Goal: Task Accomplishment & Management: Manage account settings

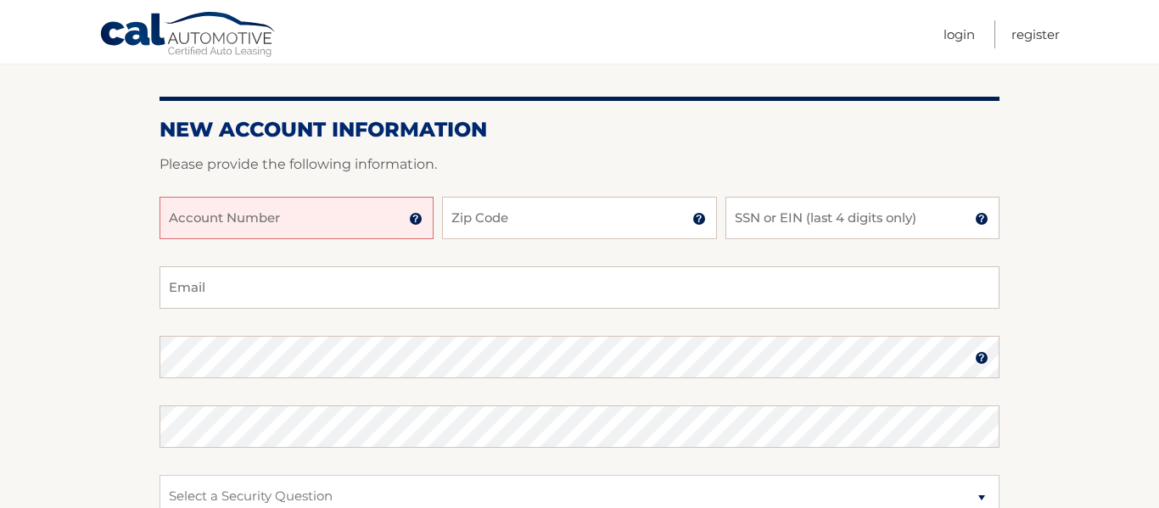
scroll to position [171, 0]
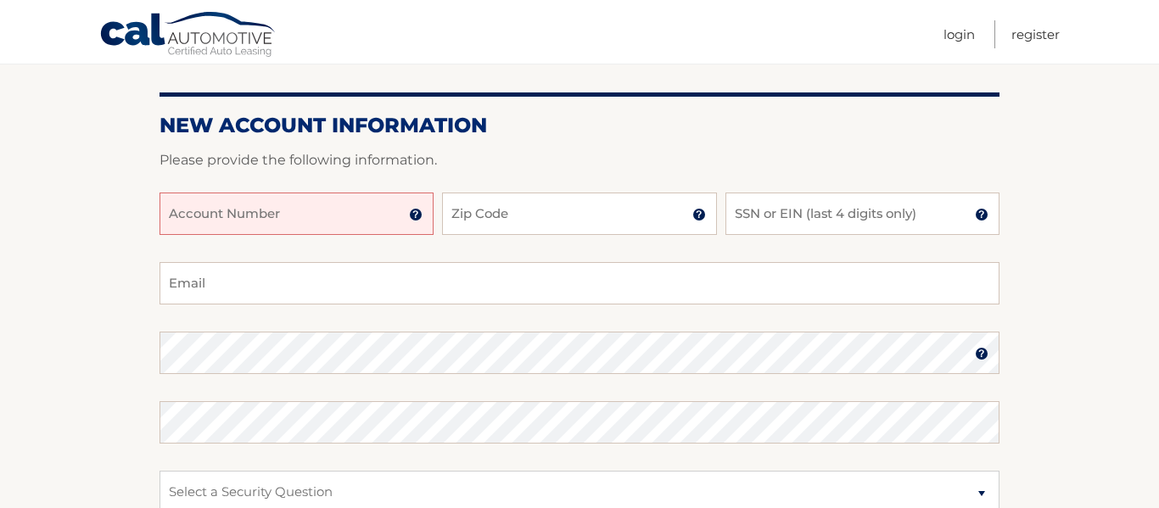
click at [182, 222] on input "Account Number" at bounding box center [296, 214] width 274 height 42
click at [417, 216] on img at bounding box center [416, 215] width 14 height 14
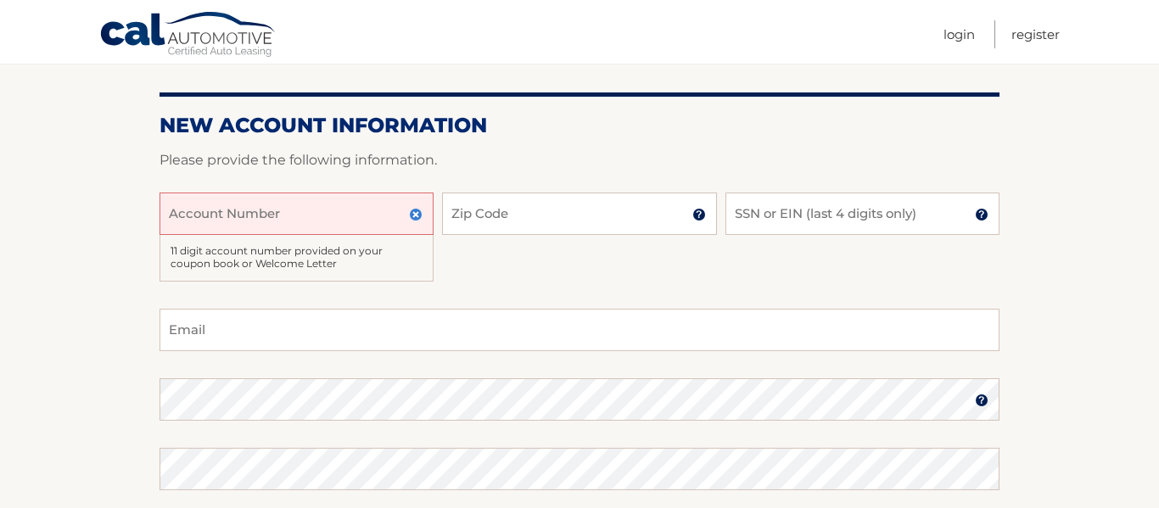
click at [193, 218] on input "Account Number" at bounding box center [296, 214] width 274 height 42
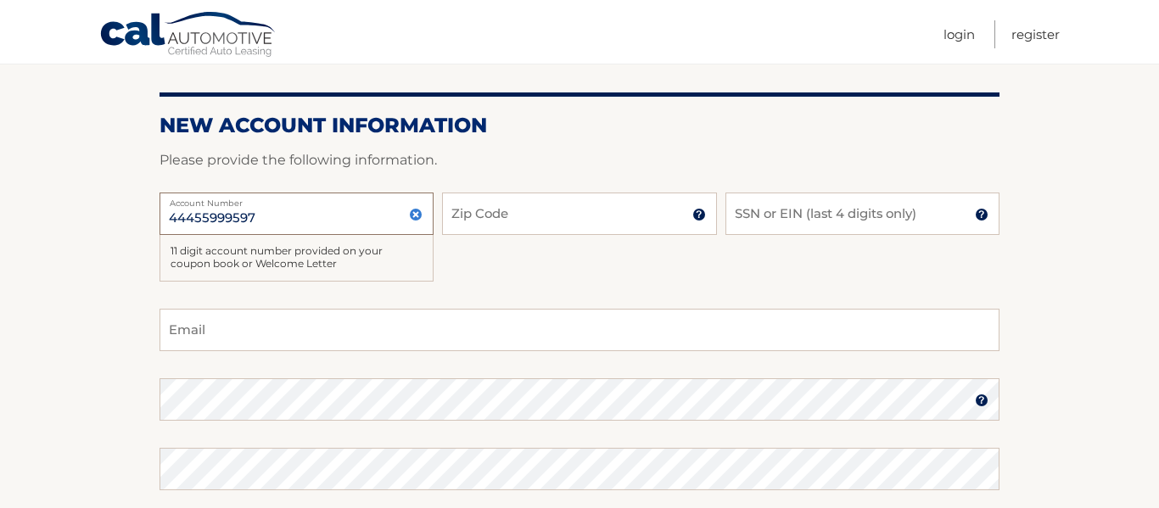
type input "44455999597"
click at [481, 213] on input "Zip Code" at bounding box center [579, 214] width 274 height 42
type input "10314"
click at [754, 210] on input "SSN or EIN (last 4 digits only)" at bounding box center [862, 214] width 274 height 42
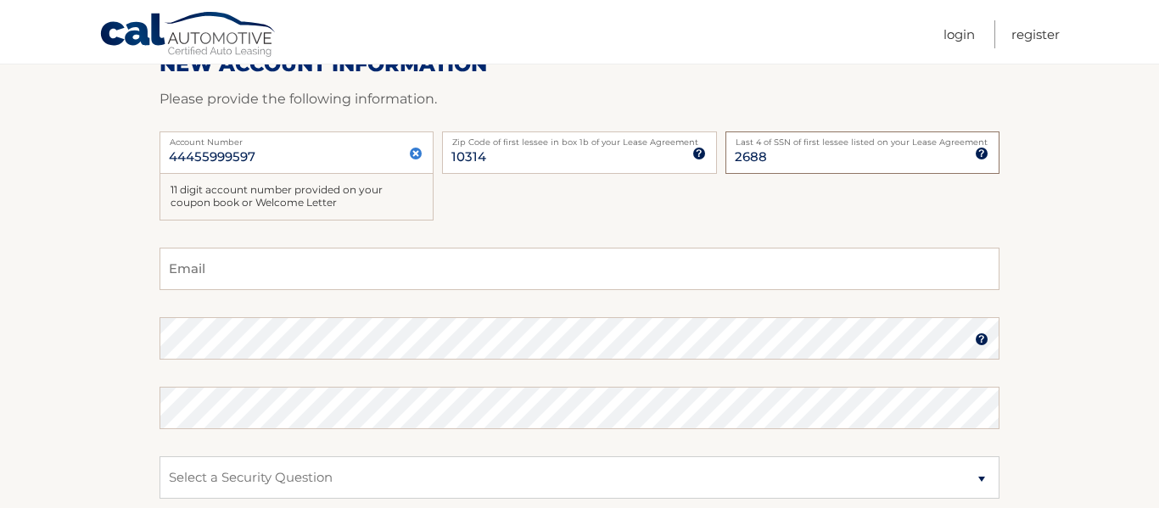
scroll to position [238, 0]
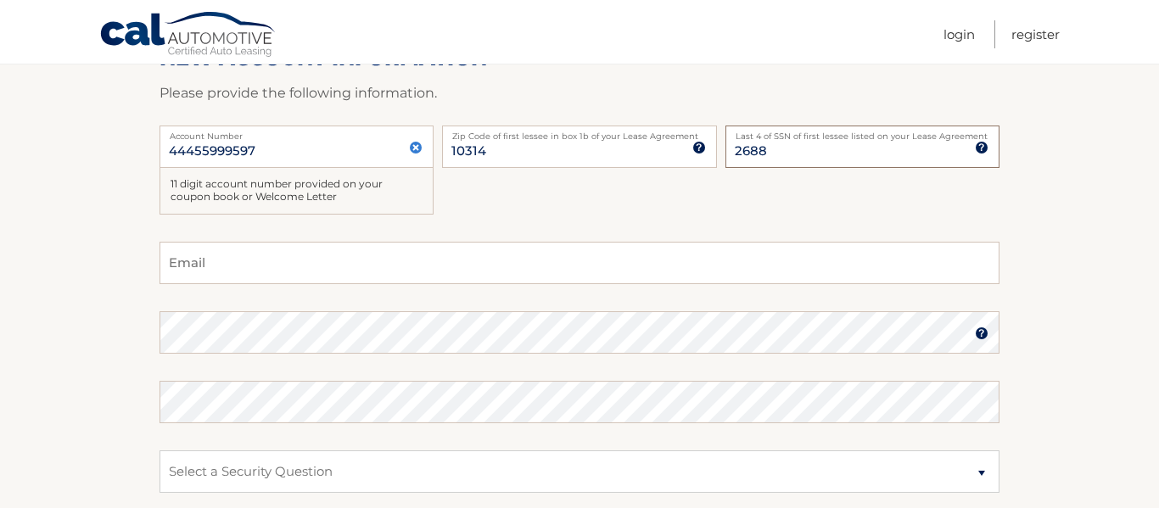
type input "2688"
click at [143, 341] on section "New Account Information Please provide the following information. 44455999597 A…" at bounding box center [579, 323] width 1159 height 709
click at [177, 265] on input "Email" at bounding box center [579, 263] width 840 height 42
type input "mtkay21@gmail.com"
click at [978, 338] on img at bounding box center [982, 334] width 14 height 14
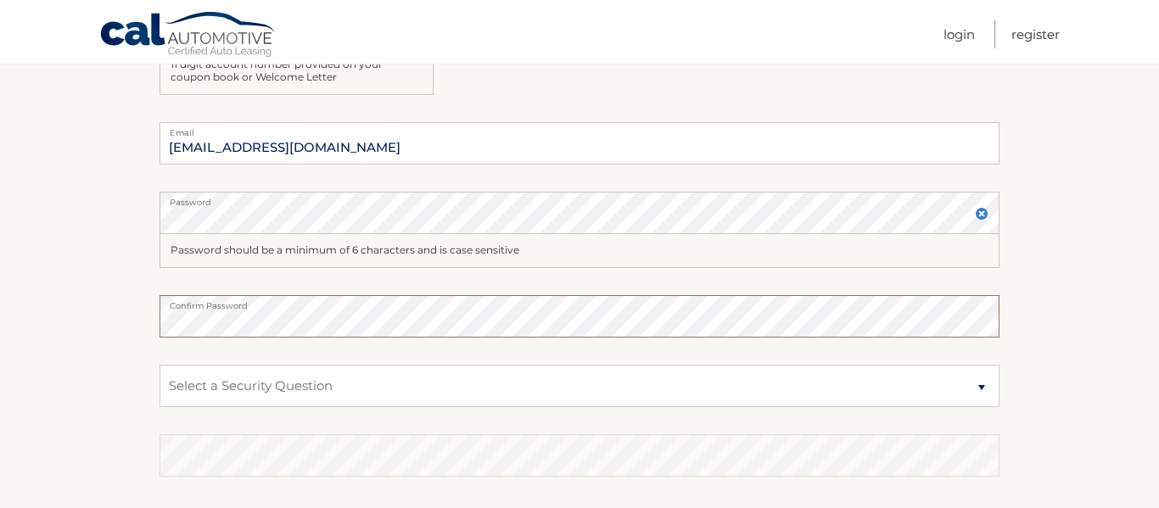
scroll to position [360, 0]
click at [243, 377] on select "Select a Security Question What was the name of your elementary school? What is…" at bounding box center [579, 384] width 840 height 42
select select "2"
click at [159, 363] on select "Select a Security Question What was the name of your elementary school? What is…" at bounding box center [579, 384] width 840 height 42
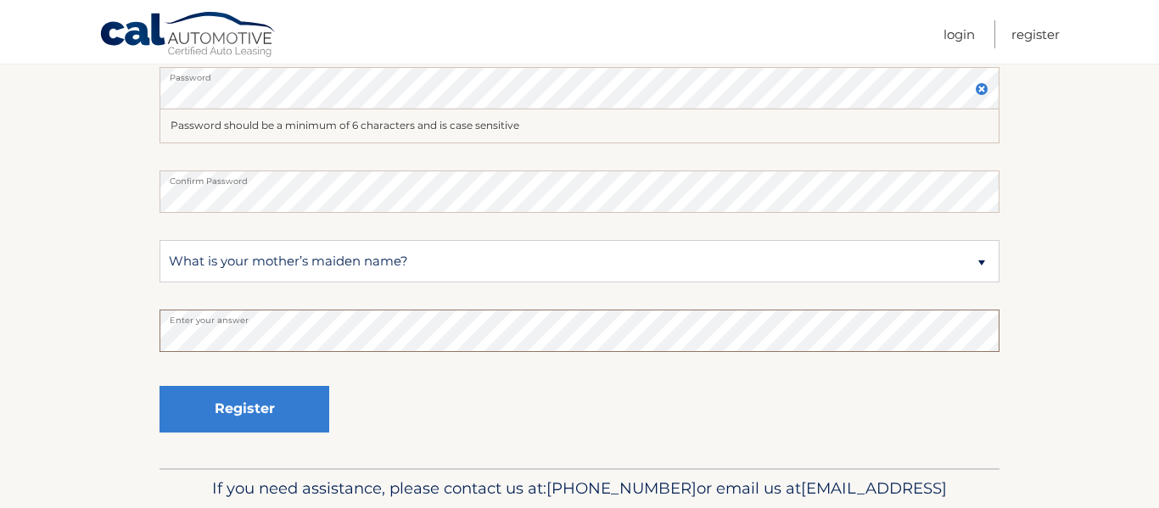
scroll to position [484, 0]
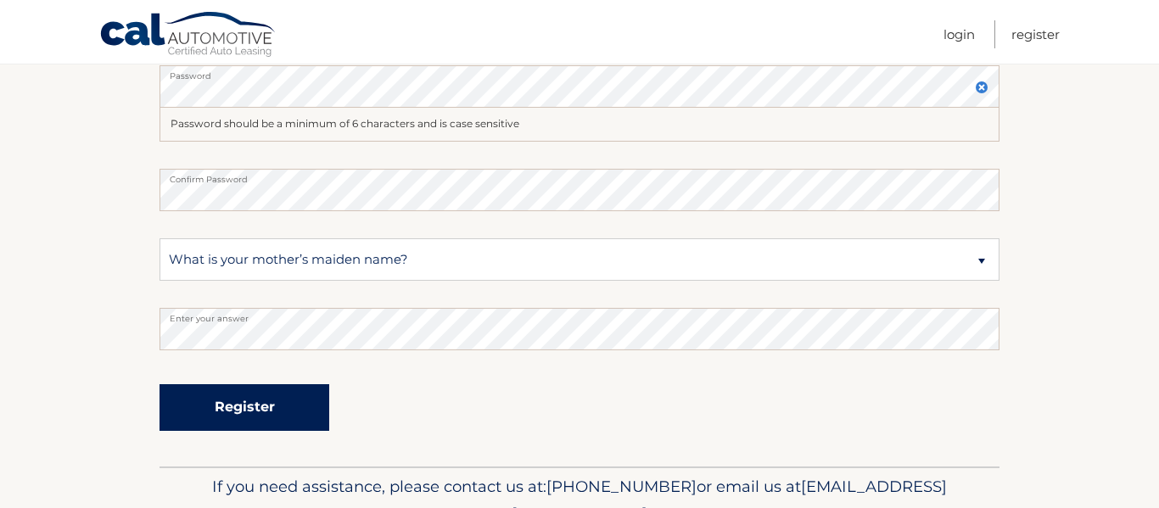
click at [260, 410] on button "Register" at bounding box center [244, 407] width 170 height 47
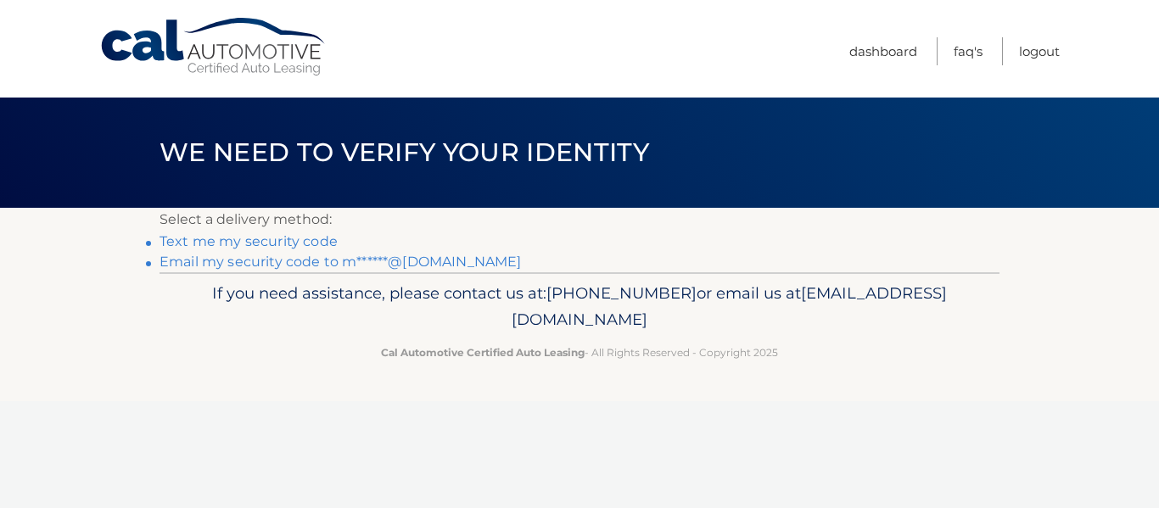
click at [316, 243] on link "Text me my security code" at bounding box center [248, 241] width 178 height 16
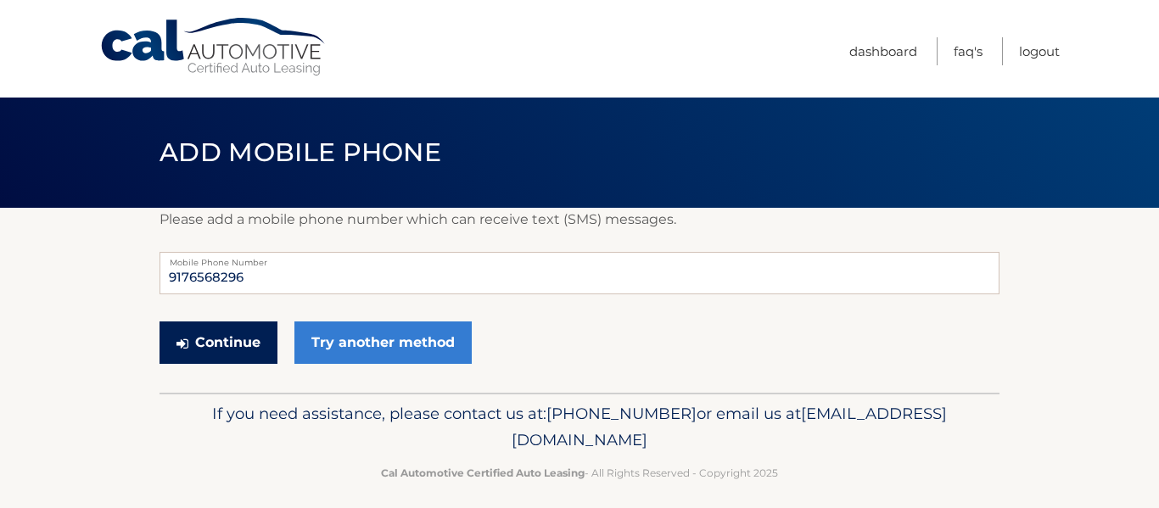
click at [181, 350] on button "Continue" at bounding box center [218, 343] width 118 height 42
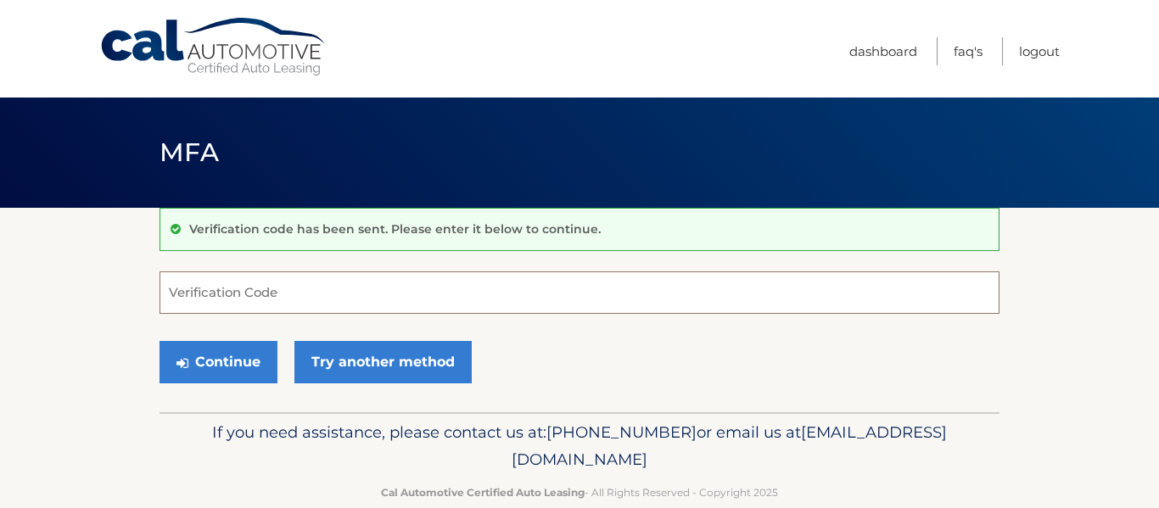
click at [173, 298] on input "Verification Code" at bounding box center [579, 292] width 840 height 42
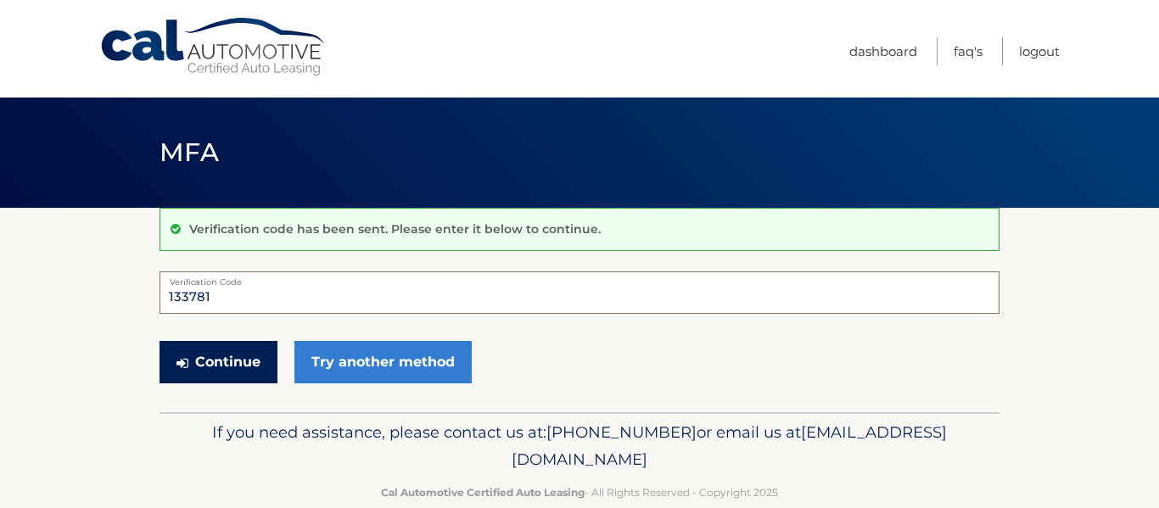
type input "133781"
click at [205, 364] on button "Continue" at bounding box center [218, 362] width 118 height 42
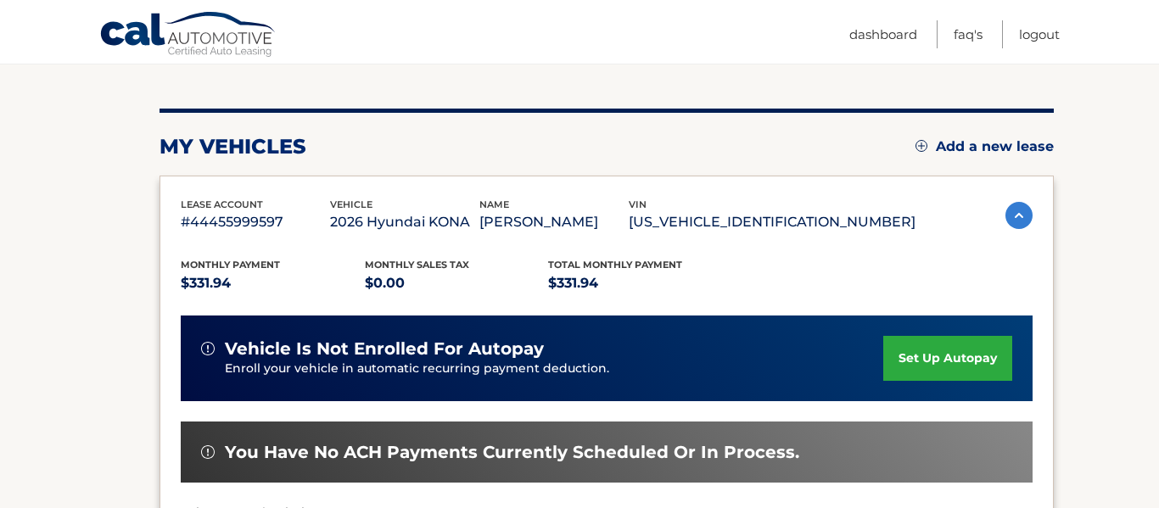
scroll to position [180, 0]
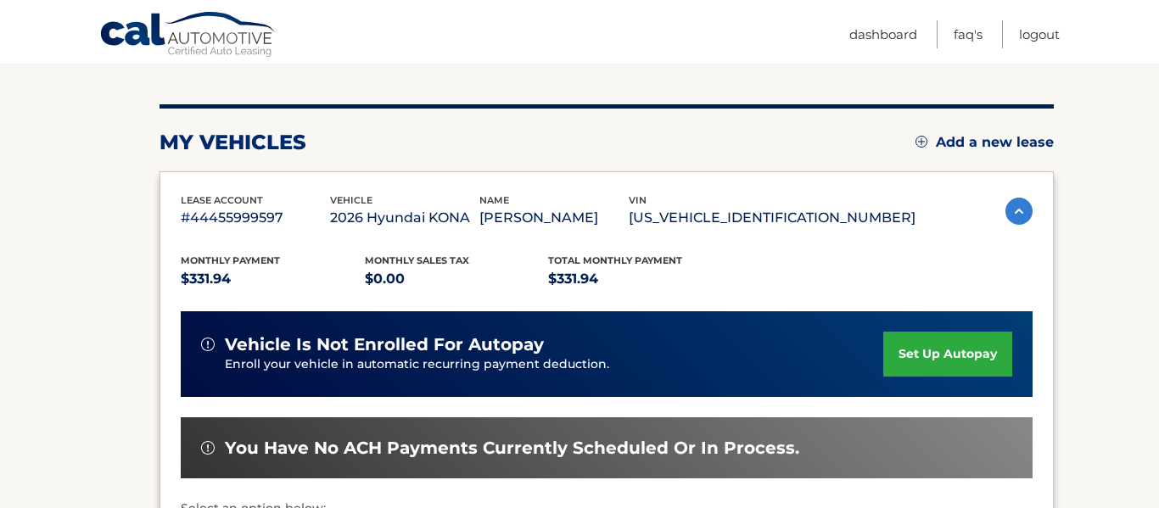
click at [914, 377] on link "set up autopay" at bounding box center [947, 354] width 129 height 45
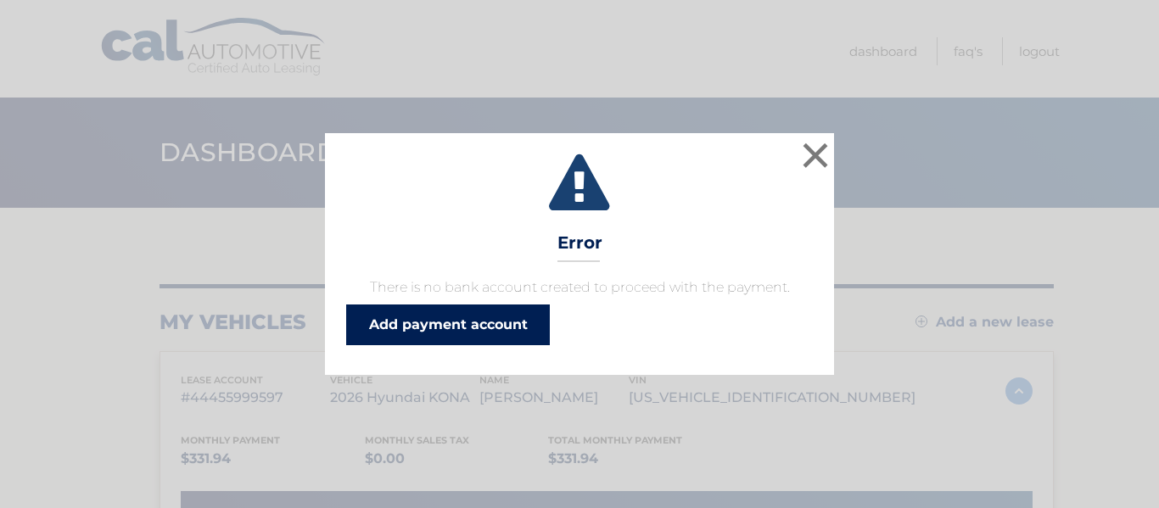
click at [478, 331] on link "Add payment account" at bounding box center [448, 325] width 204 height 41
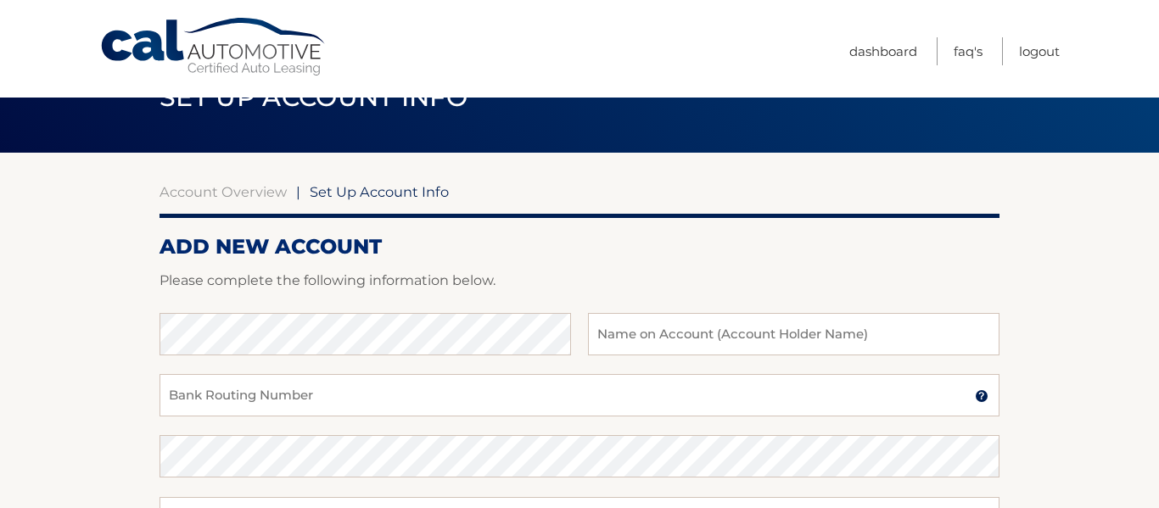
scroll to position [59, 0]
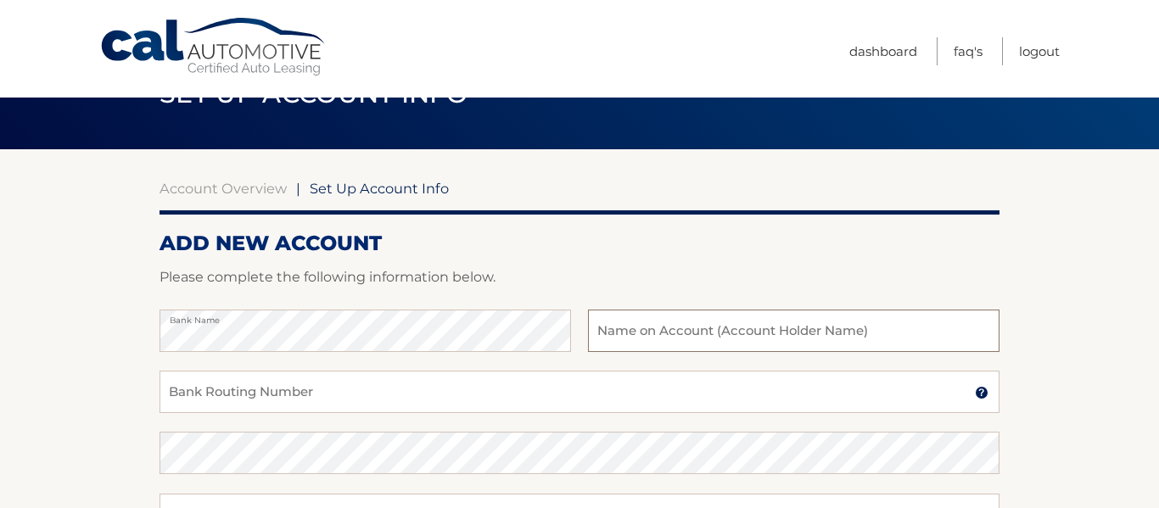
click at [605, 329] on input "text" at bounding box center [793, 331] width 411 height 42
click at [601, 337] on input "text" at bounding box center [793, 331] width 411 height 42
type input "Maureen Kuechenmeister"
click at [171, 393] on input "Bank Routing Number" at bounding box center [579, 392] width 840 height 42
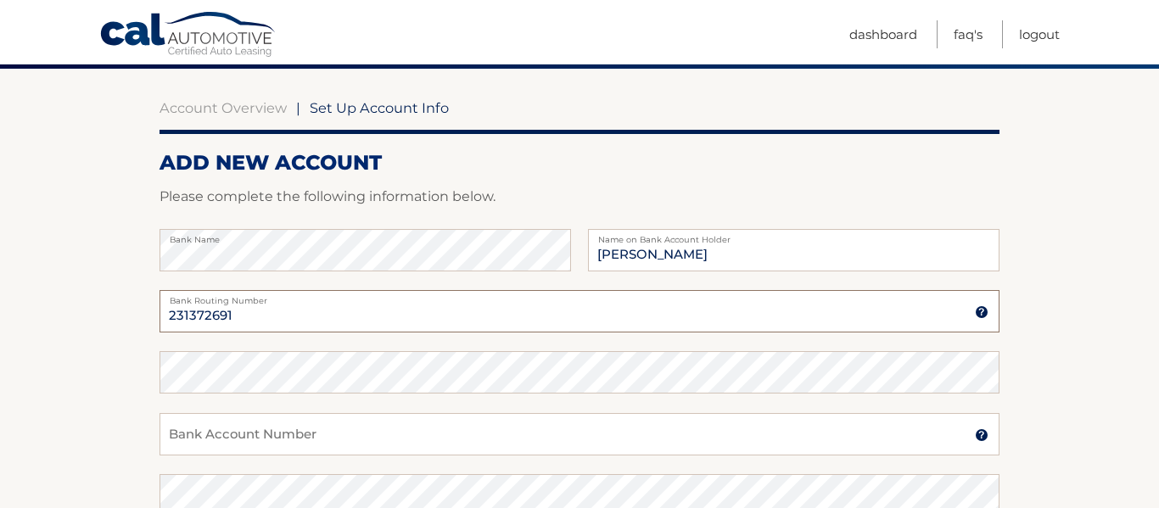
scroll to position [143, 0]
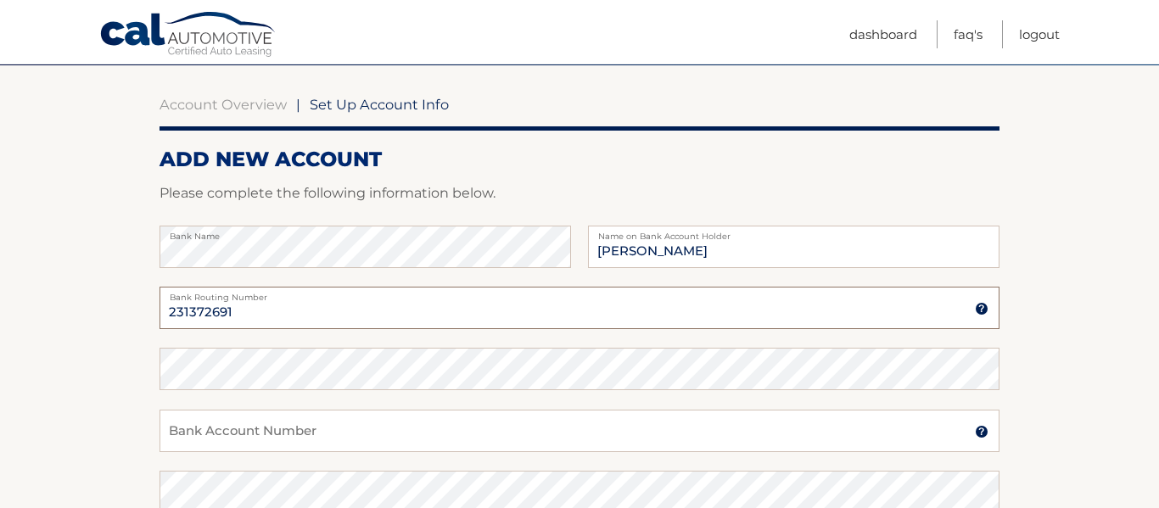
type input "231372691"
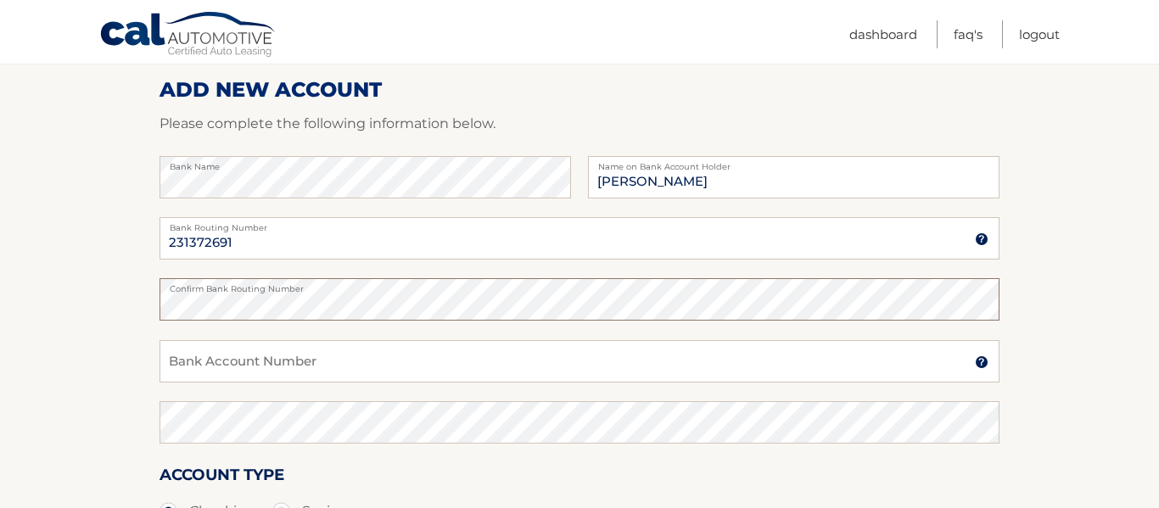
scroll to position [215, 0]
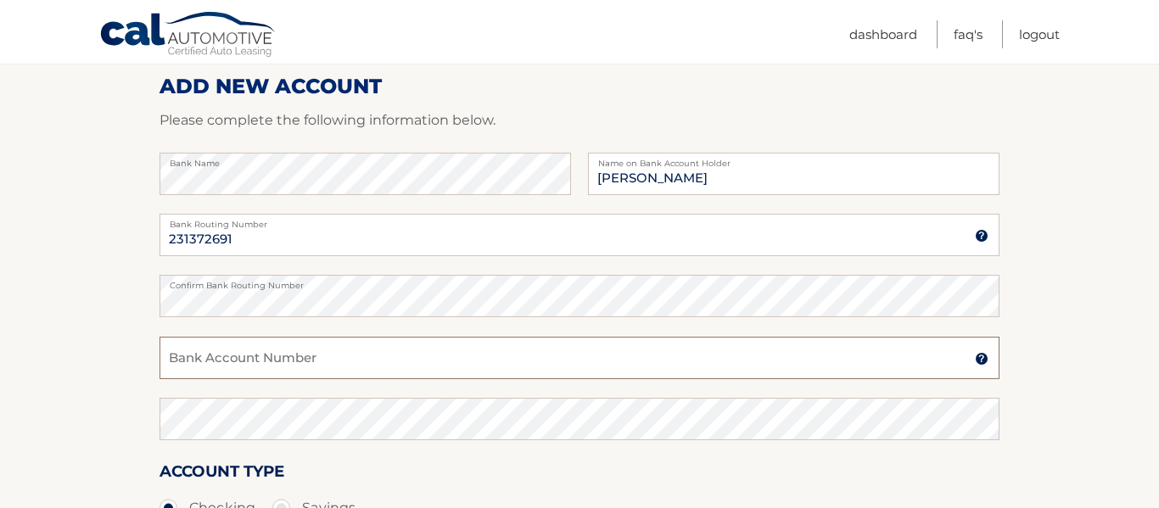
click at [193, 361] on input "Bank Account Number" at bounding box center [579, 358] width 840 height 42
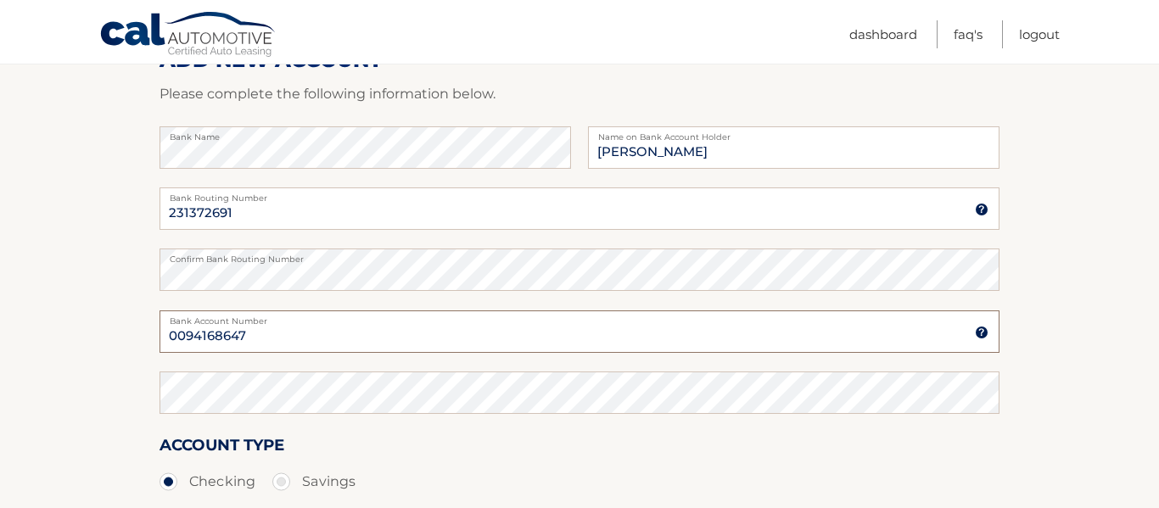
scroll to position [244, 0]
type input "0094168647"
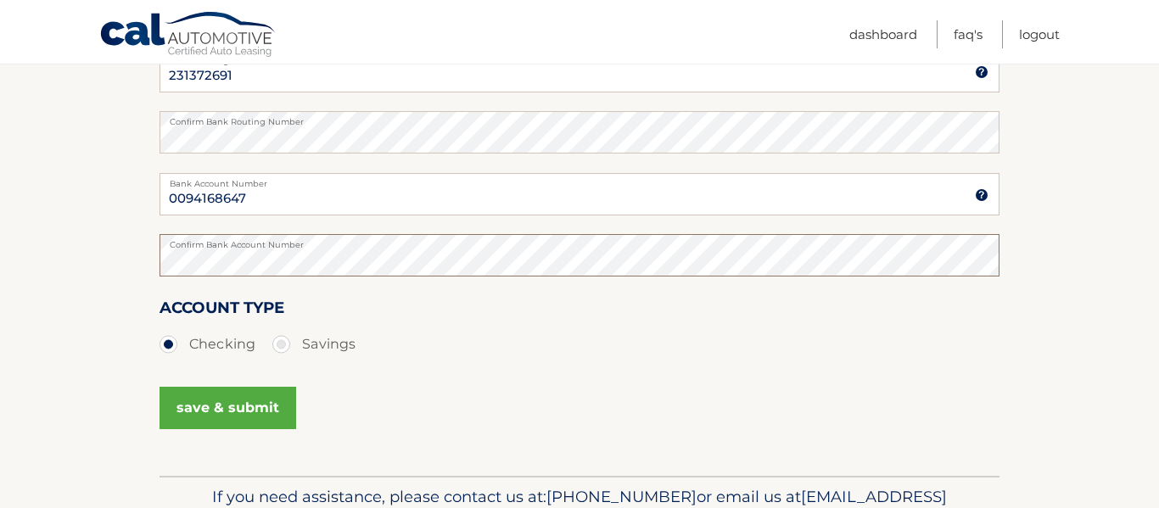
scroll to position [381, 0]
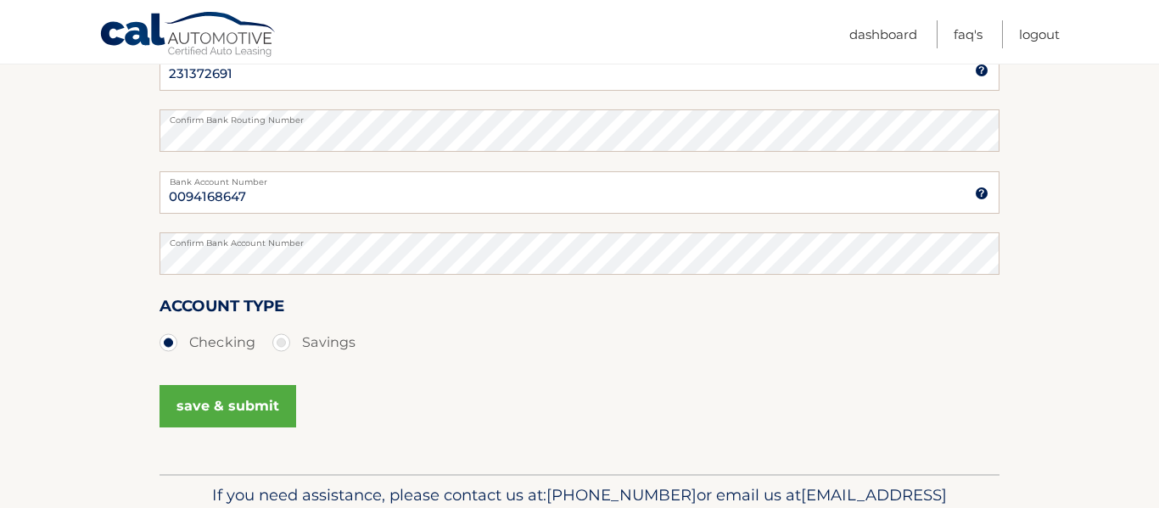
click at [193, 409] on button "save & submit" at bounding box center [227, 406] width 137 height 42
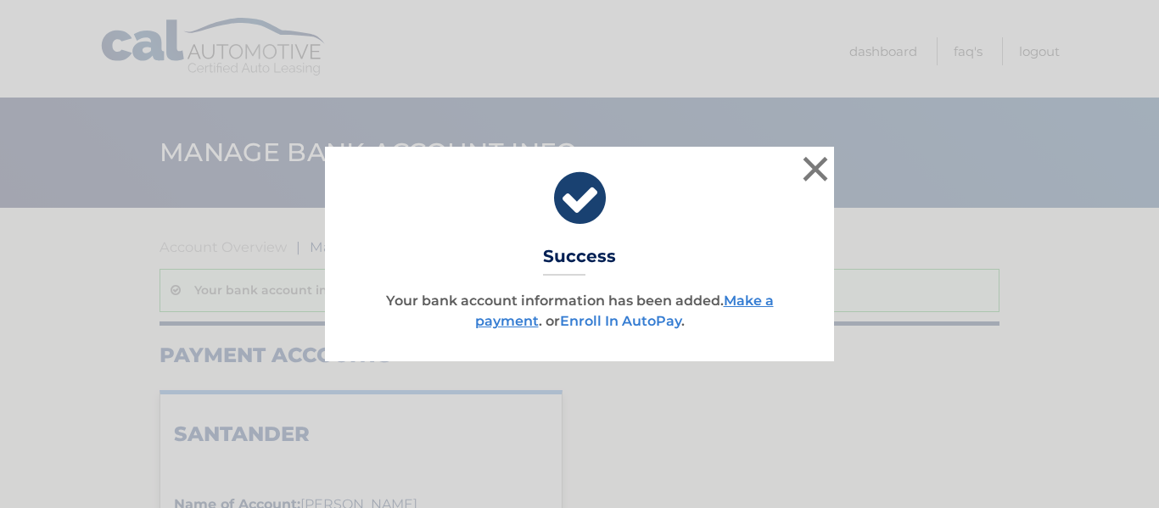
click at [609, 322] on link "Enroll In AutoPay" at bounding box center [620, 321] width 121 height 16
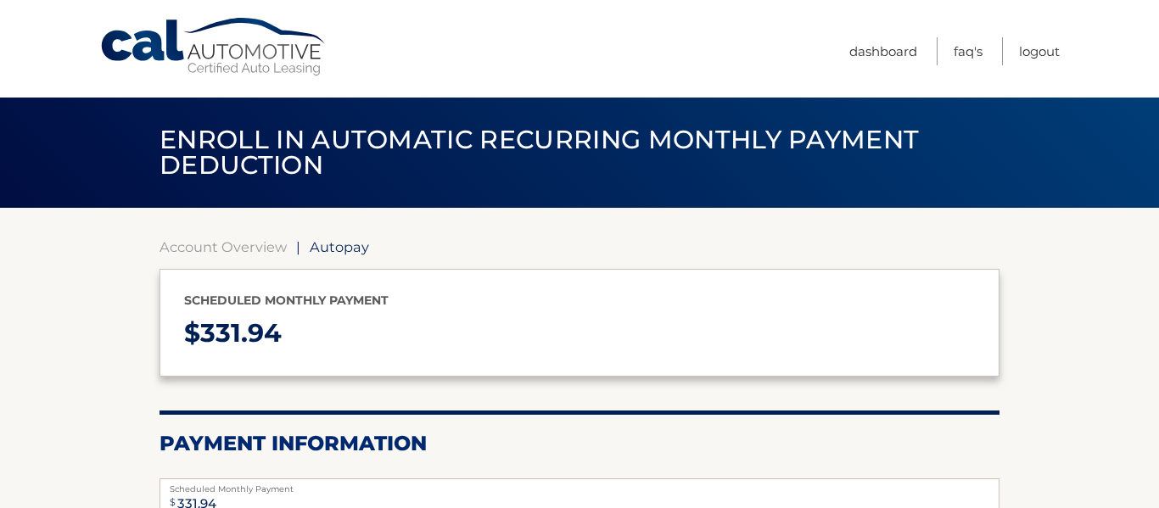
select select "NGVkYjkzMDktZmQxNC00ZTgyLWEyOWMtZmYzMDUyOTM0NDRl"
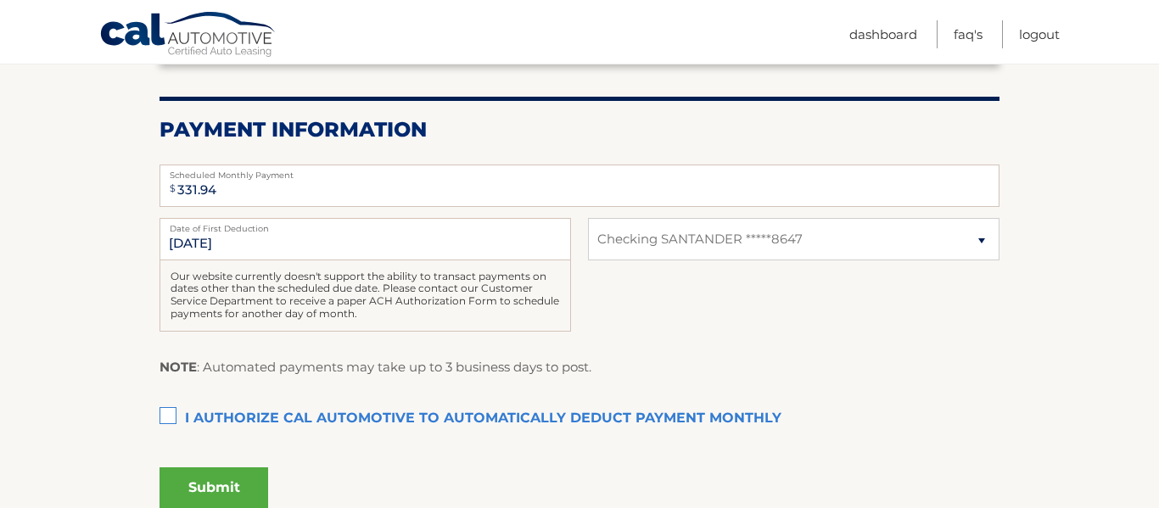
scroll to position [315, 0]
click at [243, 240] on input "10/13/2025" at bounding box center [364, 238] width 411 height 42
click at [169, 416] on label "I authorize cal automotive to automatically deduct payment monthly This checkbo…" at bounding box center [579, 418] width 840 height 34
click at [0, 0] on input "I authorize cal automotive to automatically deduct payment monthly This checkbo…" at bounding box center [0, 0] width 0 height 0
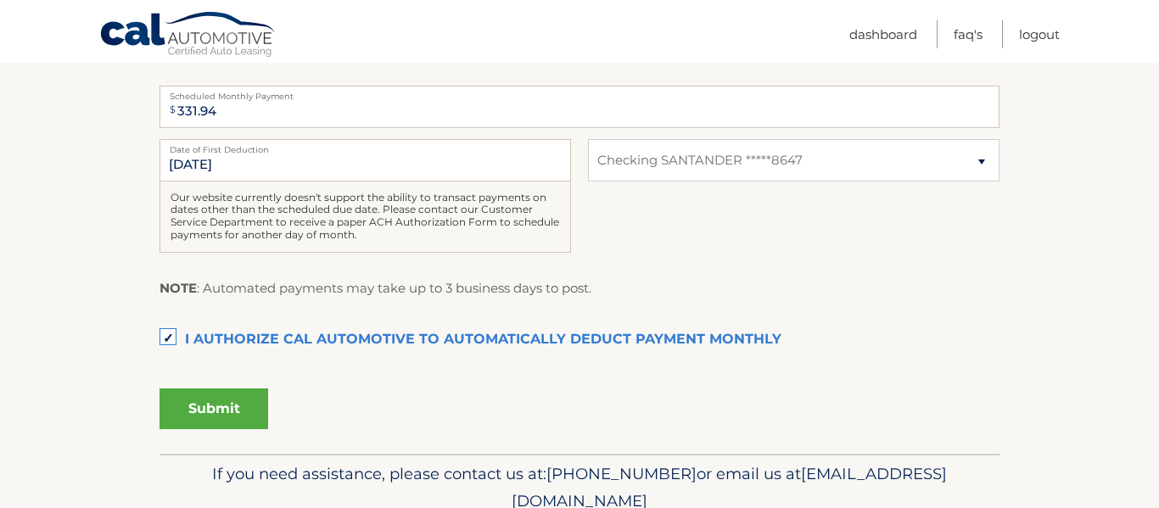
scroll to position [398, 0]
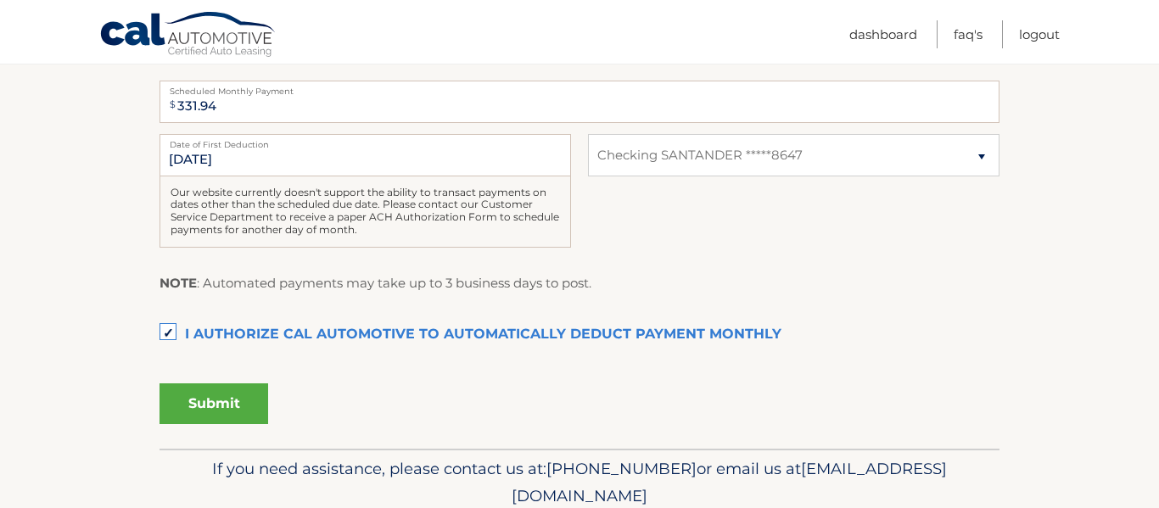
click at [211, 400] on button "Submit" at bounding box center [213, 403] width 109 height 41
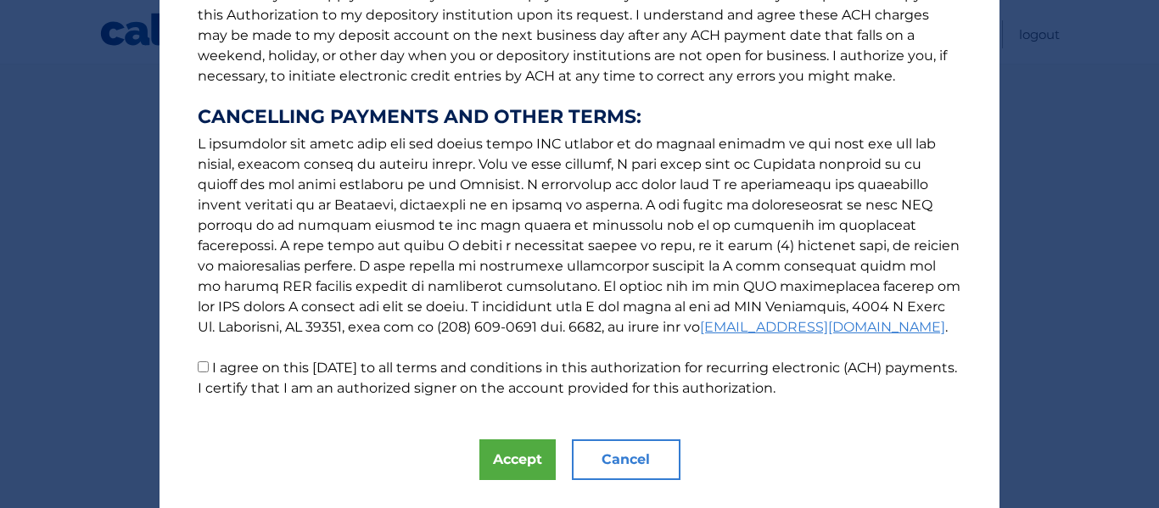
scroll to position [255, 0]
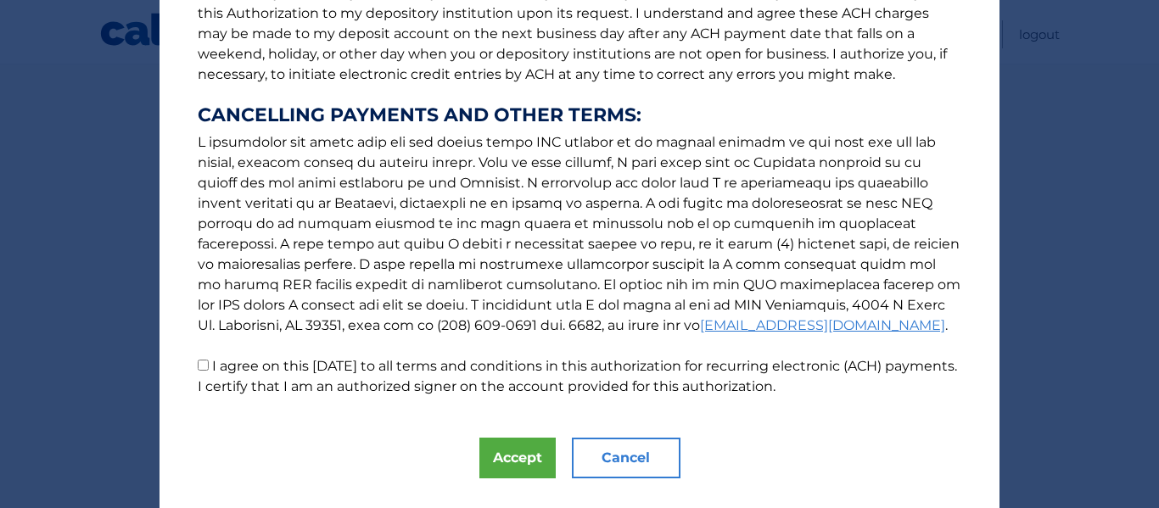
click at [202, 364] on input "I agree on this 10/05/2025 to all terms and conditions in this authorization fo…" at bounding box center [203, 365] width 11 height 11
checkbox input "true"
click at [495, 463] on button "Accept" at bounding box center [517, 458] width 76 height 41
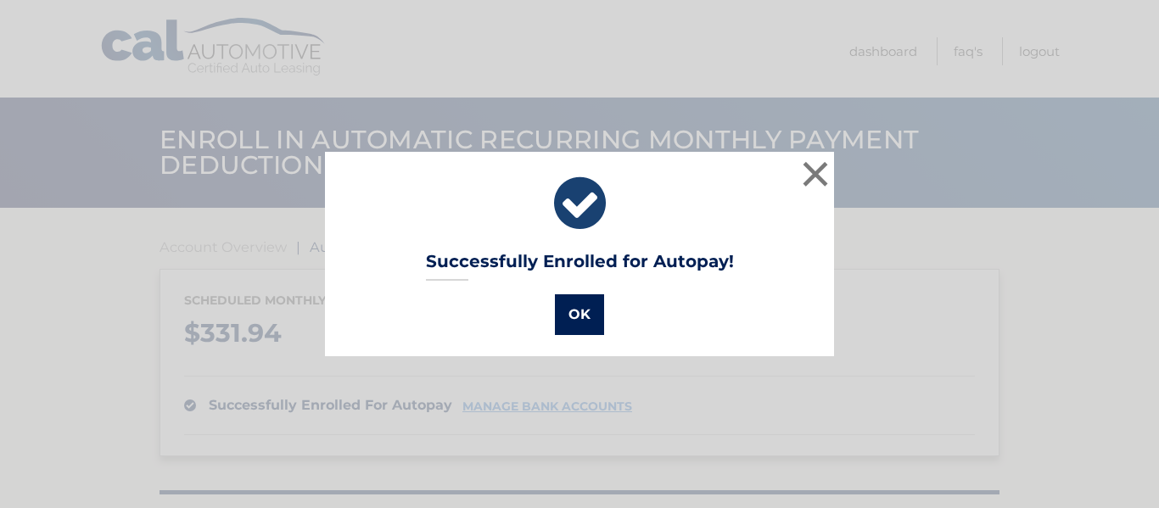
click at [579, 318] on button "OK" at bounding box center [579, 314] width 49 height 41
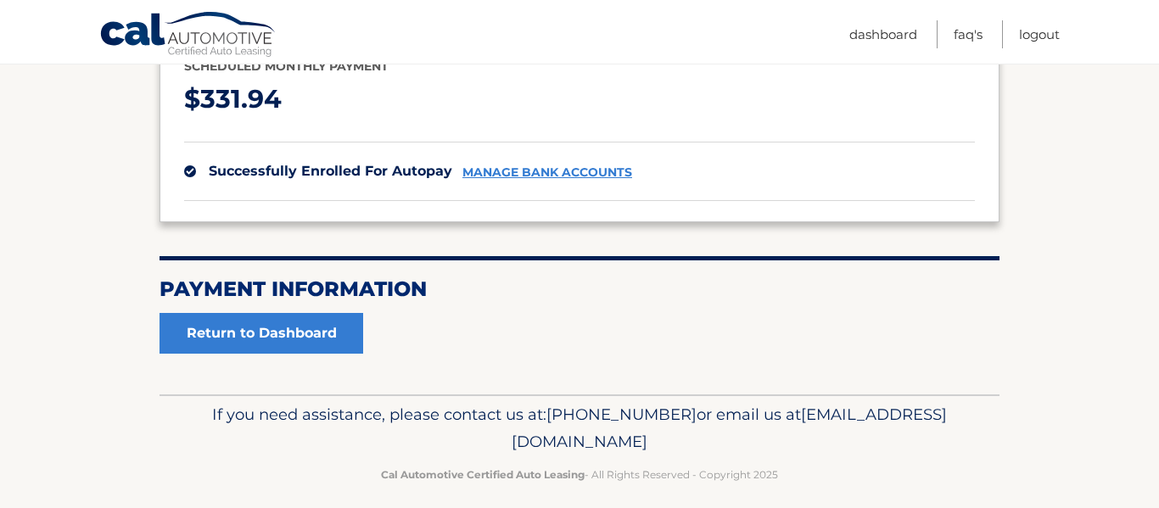
scroll to position [249, 0]
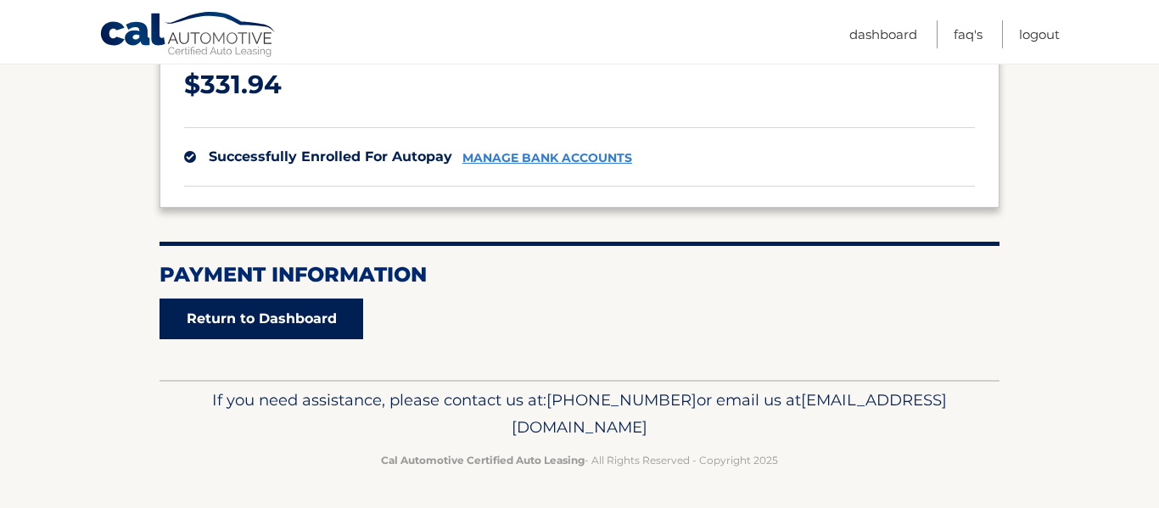
click at [350, 326] on link "Return to Dashboard" at bounding box center [261, 319] width 204 height 41
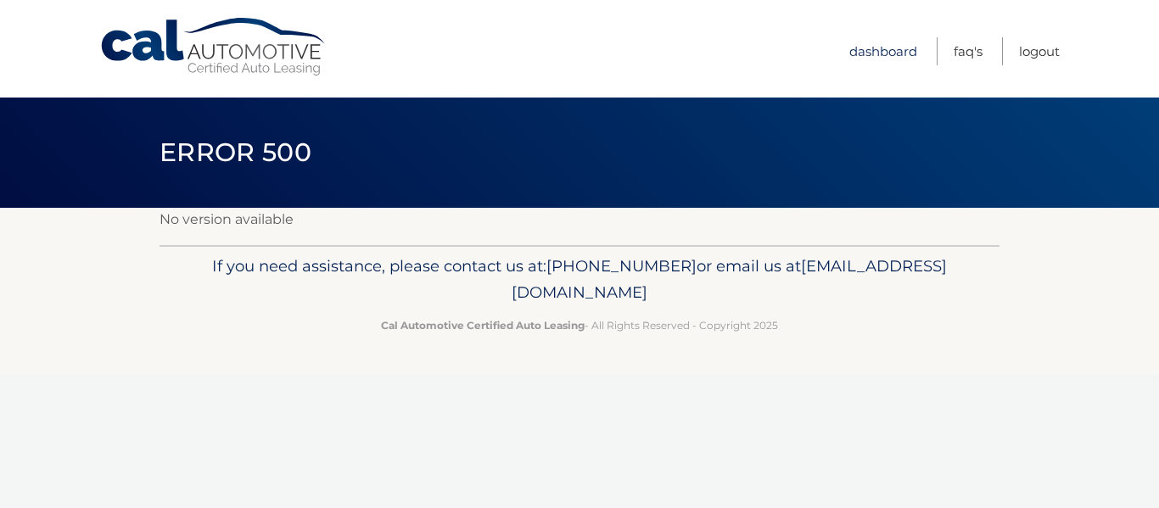
click at [894, 53] on link "Dashboard" at bounding box center [883, 51] width 68 height 28
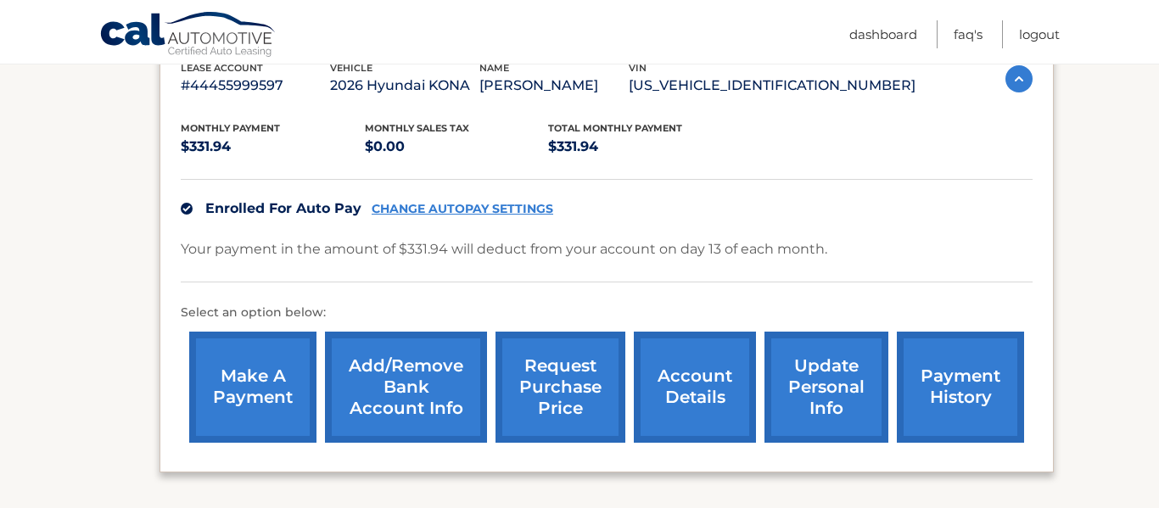
scroll to position [313, 0]
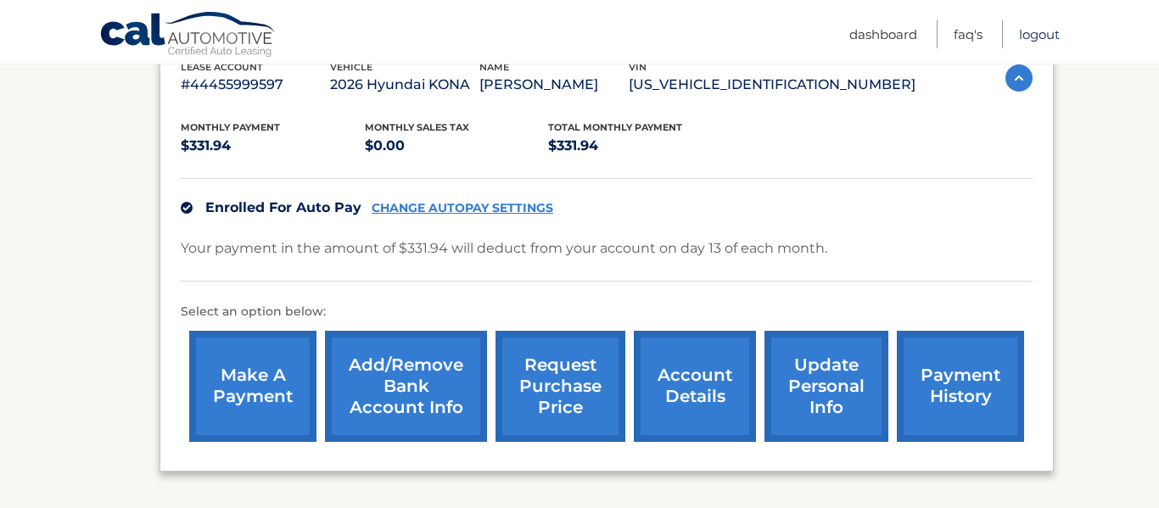
click at [1043, 37] on link "Logout" at bounding box center [1039, 34] width 41 height 28
